Goal: Find contact information: Find contact information

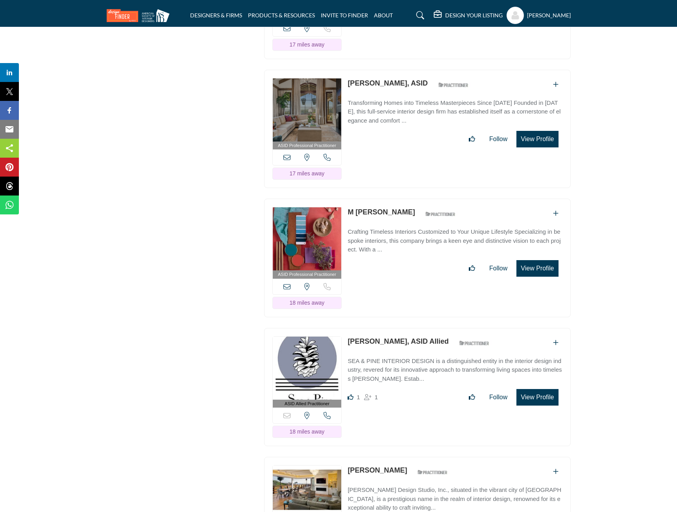
click at [557, 131] on button "View Profile" at bounding box center [538, 139] width 42 height 17
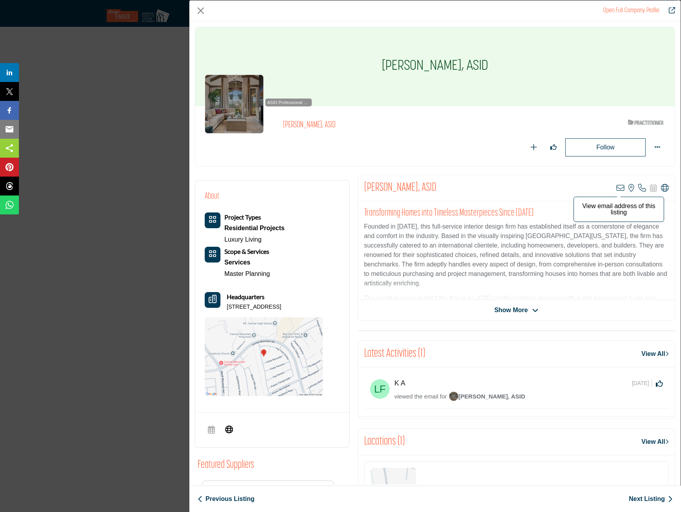
click at [617, 188] on icon "Company Data Modal" at bounding box center [621, 188] width 8 height 8
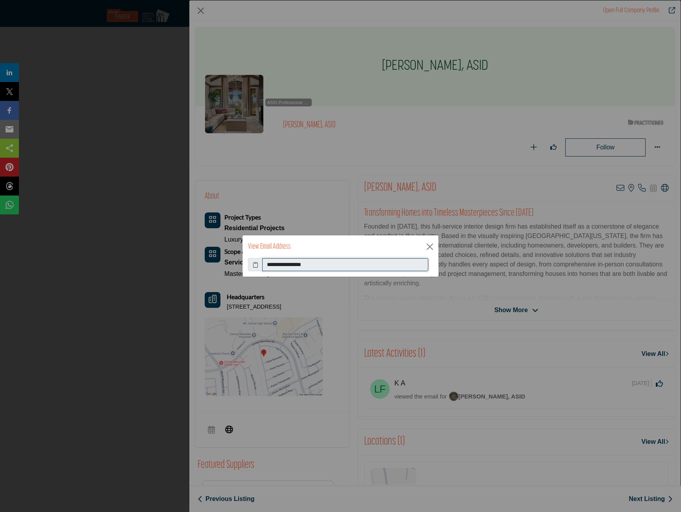
drag, startPoint x: 326, startPoint y: 258, endPoint x: 235, endPoint y: 263, distance: 91.9
click at [235, 263] on div "**********" at bounding box center [340, 256] width 681 height 512
drag, startPoint x: 235, startPoint y: 263, endPoint x: 307, endPoint y: 263, distance: 72.5
click at [431, 245] on button "Close" at bounding box center [430, 247] width 12 height 12
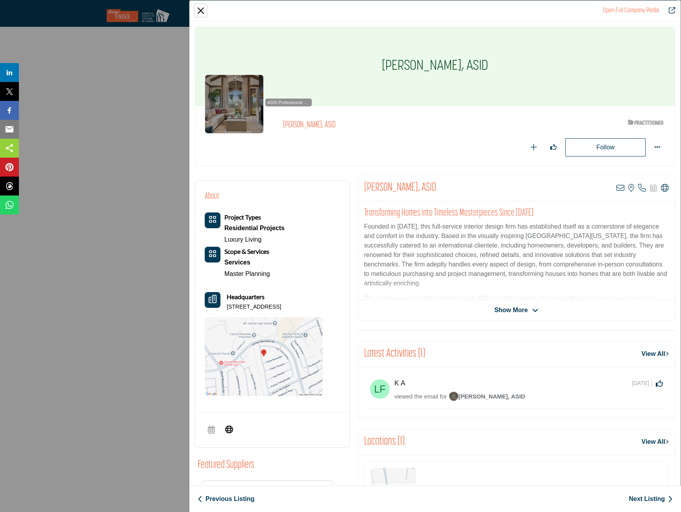
click at [201, 11] on button "Close" at bounding box center [201, 11] width 12 height 12
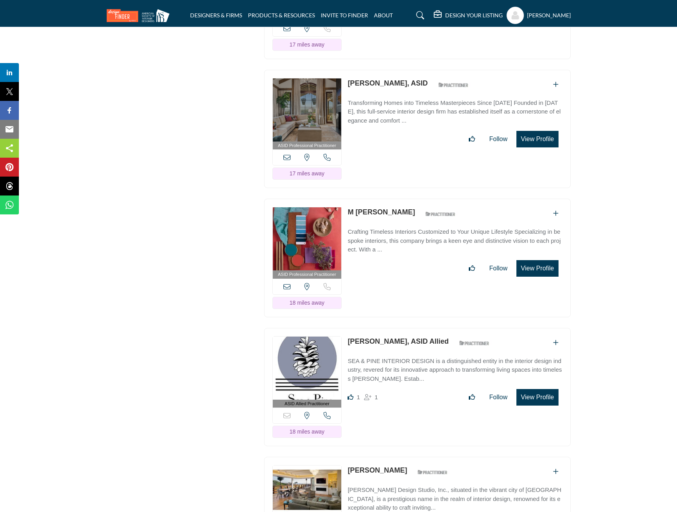
click at [540, 260] on button "View Profile" at bounding box center [538, 268] width 42 height 17
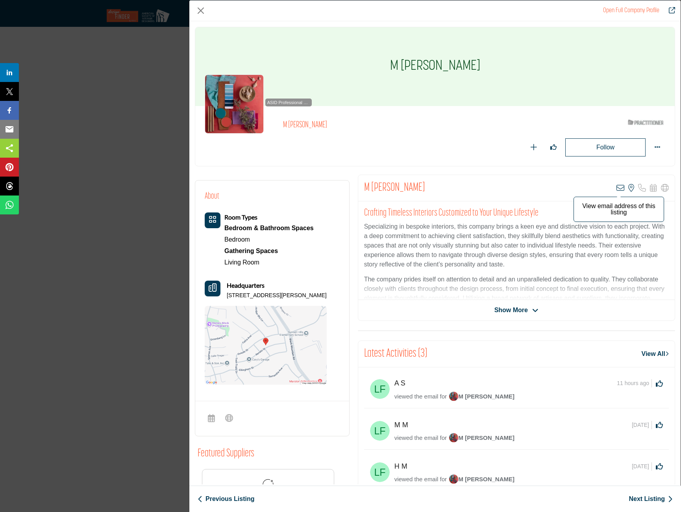
click at [617, 187] on icon "Company Data Modal" at bounding box center [621, 188] width 8 height 8
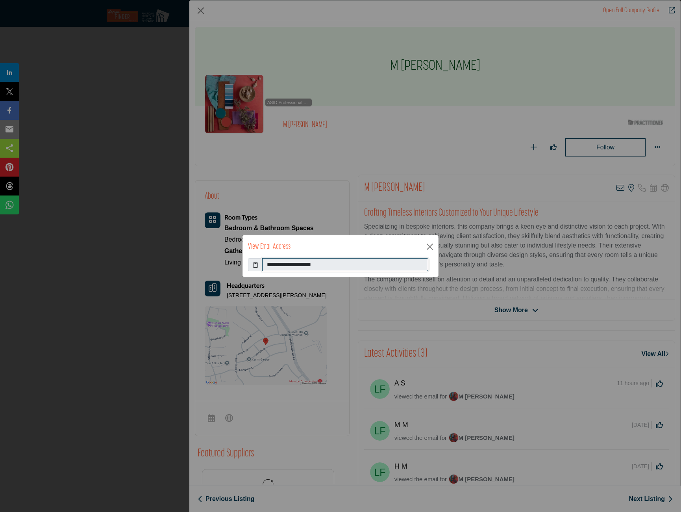
drag, startPoint x: 288, startPoint y: 263, endPoint x: 200, endPoint y: 255, distance: 89.0
click at [196, 255] on div "**********" at bounding box center [340, 256] width 681 height 512
drag, startPoint x: 200, startPoint y: 255, endPoint x: 296, endPoint y: 267, distance: 96.8
click at [430, 244] on button "Close" at bounding box center [430, 247] width 12 height 12
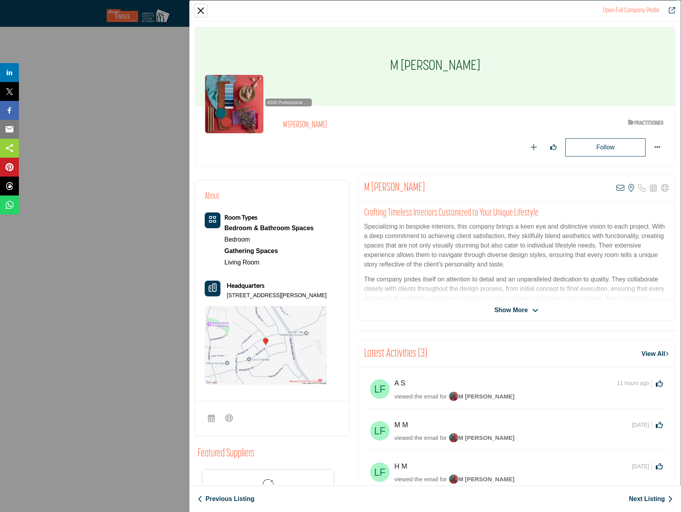
click at [197, 12] on button "Close" at bounding box center [201, 11] width 12 height 12
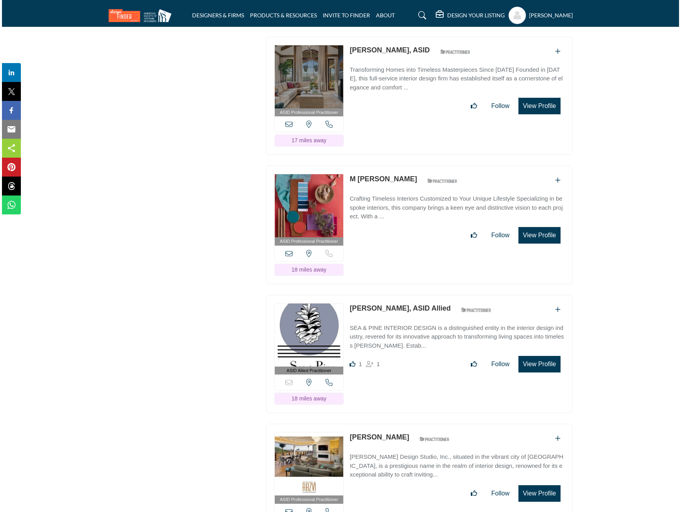
scroll to position [7403, 0]
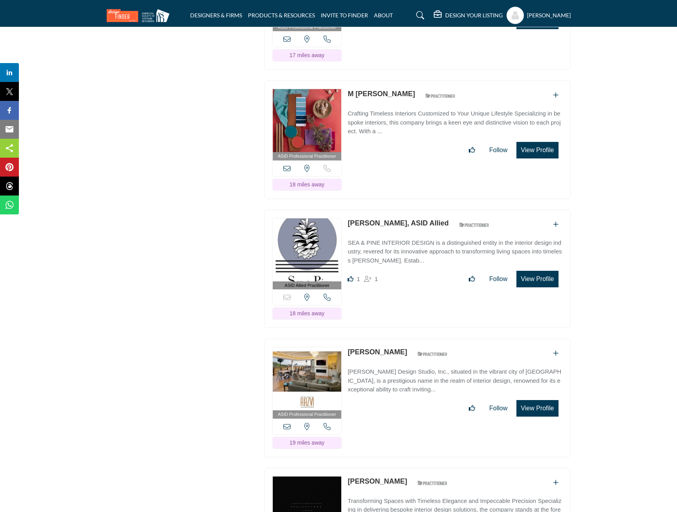
click at [538, 271] on button "View Profile" at bounding box center [538, 279] width 42 height 17
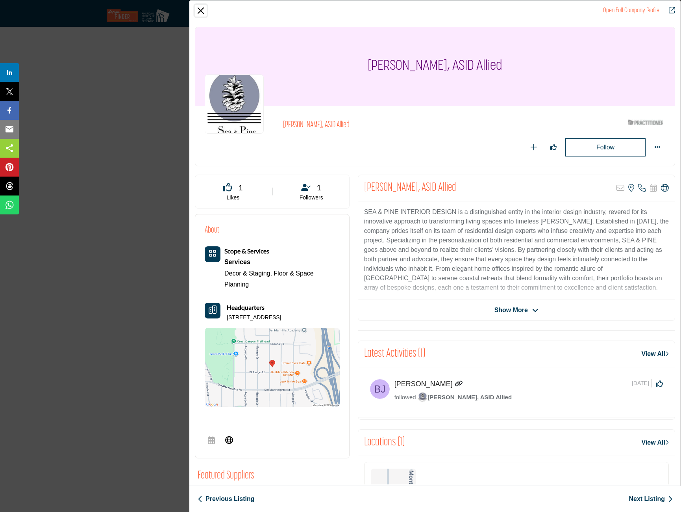
click at [198, 15] on button "Close" at bounding box center [201, 11] width 12 height 12
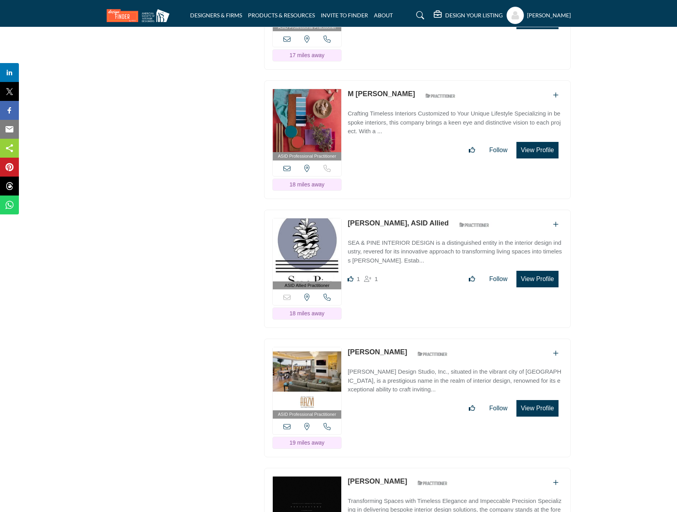
click at [542, 400] on button "View Profile" at bounding box center [538, 408] width 42 height 17
